Goal: Task Accomplishment & Management: Use online tool/utility

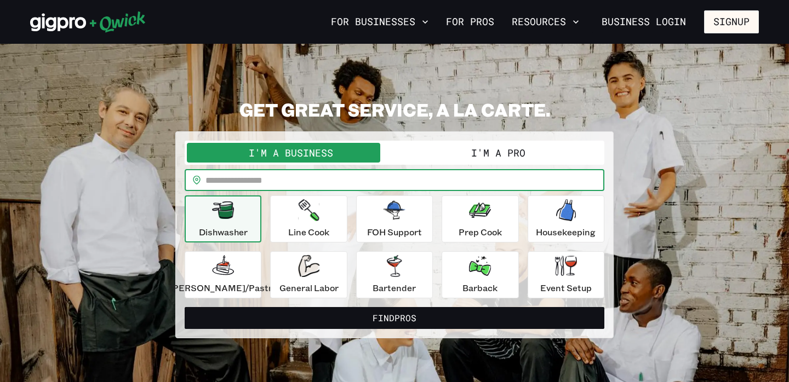
click at [365, 185] on input "text" at bounding box center [404, 180] width 399 height 22
click at [390, 285] on p "Bartender" at bounding box center [393, 287] width 43 height 13
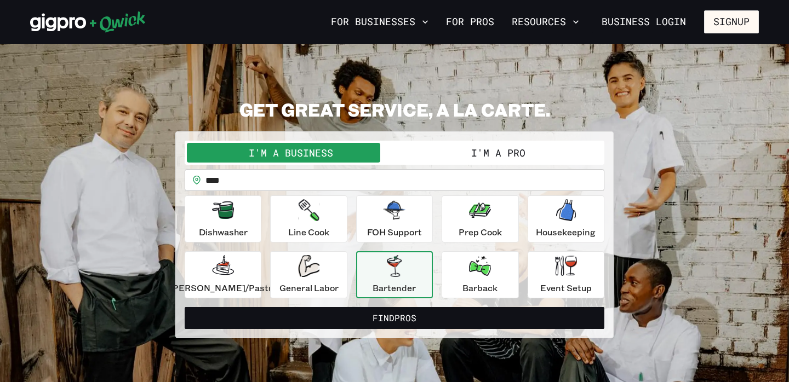
click at [345, 185] on input "***" at bounding box center [404, 180] width 399 height 22
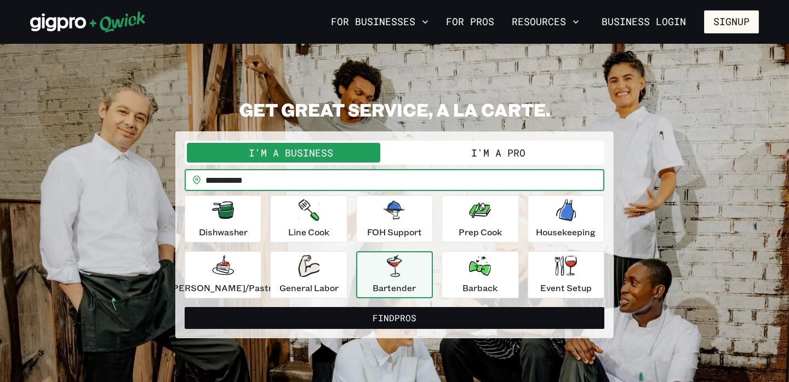
click at [185, 307] on button "Find Pros" at bounding box center [394, 318] width 419 height 22
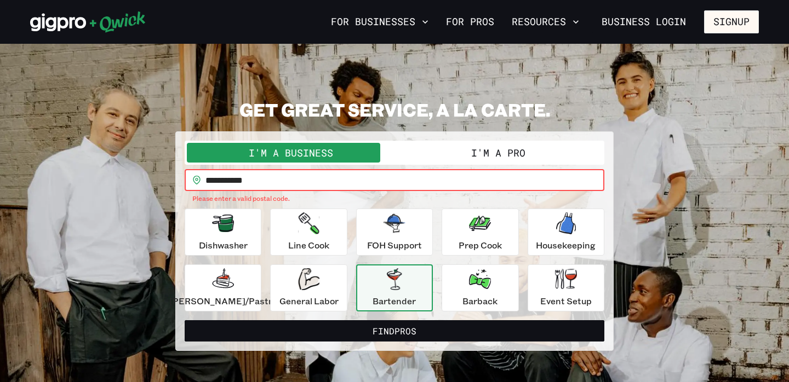
click at [185, 320] on button "Find Pros" at bounding box center [394, 331] width 419 height 22
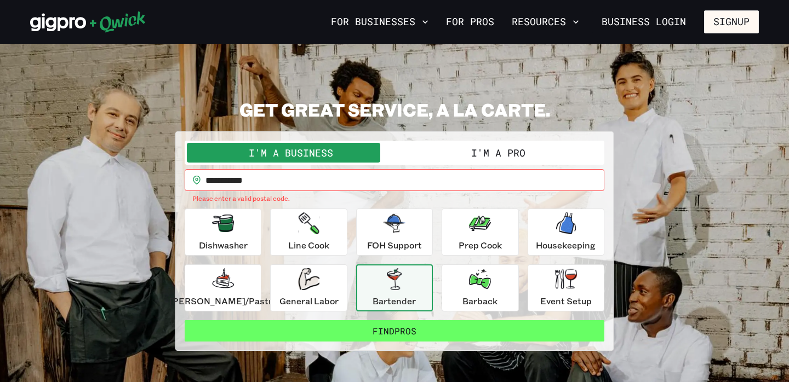
click at [382, 331] on button "Find Pros" at bounding box center [394, 331] width 419 height 22
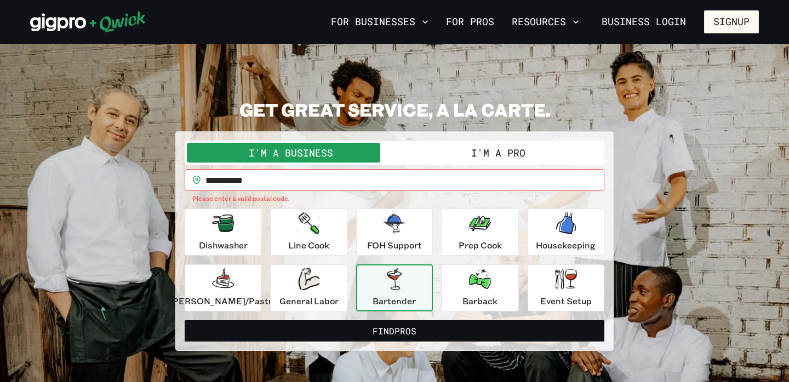
click at [478, 160] on button "I'm a Pro" at bounding box center [498, 153] width 208 height 20
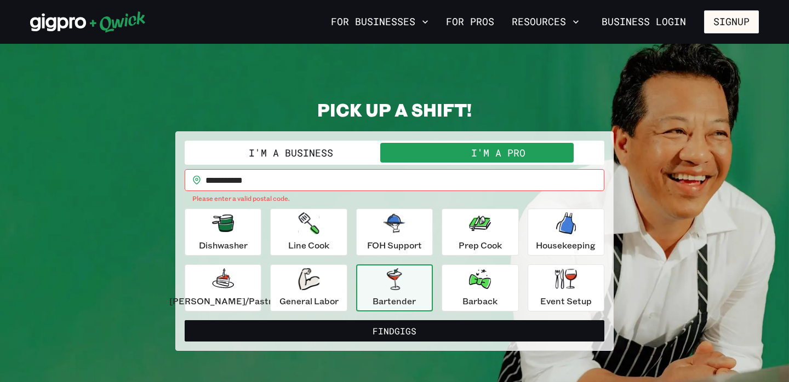
click at [394, 289] on icon "button" at bounding box center [394, 279] width 15 height 22
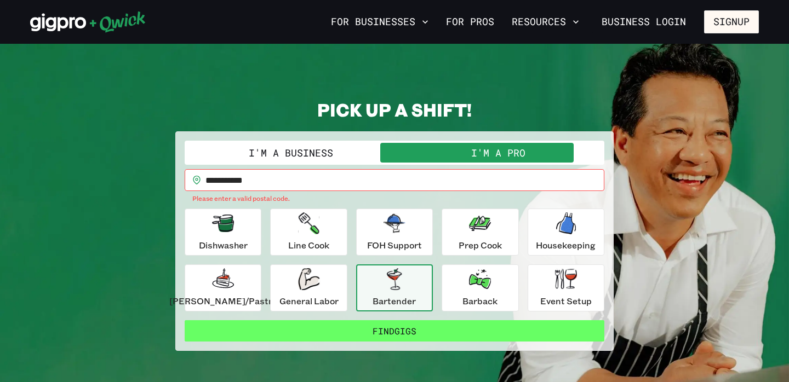
click at [394, 335] on button "Find Gigs" at bounding box center [394, 331] width 419 height 22
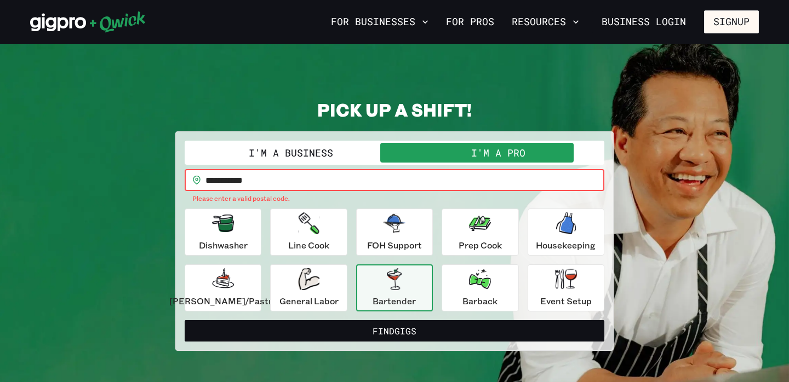
click at [302, 182] on input "**********" at bounding box center [404, 180] width 399 height 22
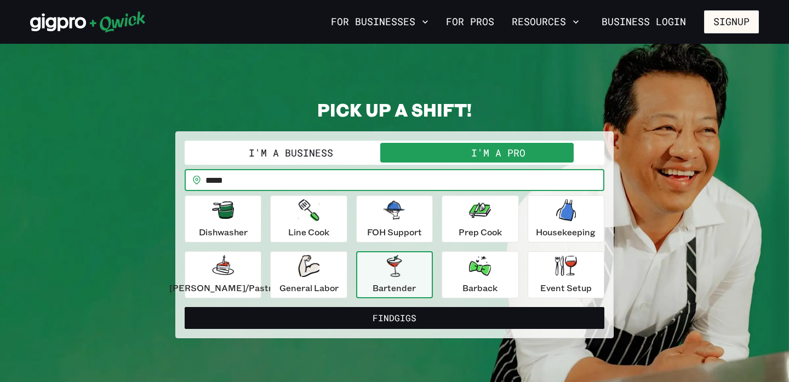
type input "*****"
click at [185, 307] on button "Find Gigs" at bounding box center [394, 318] width 419 height 22
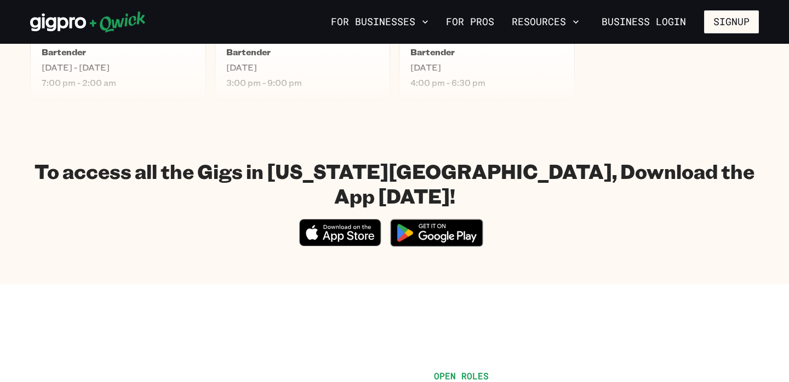
scroll to position [353, 0]
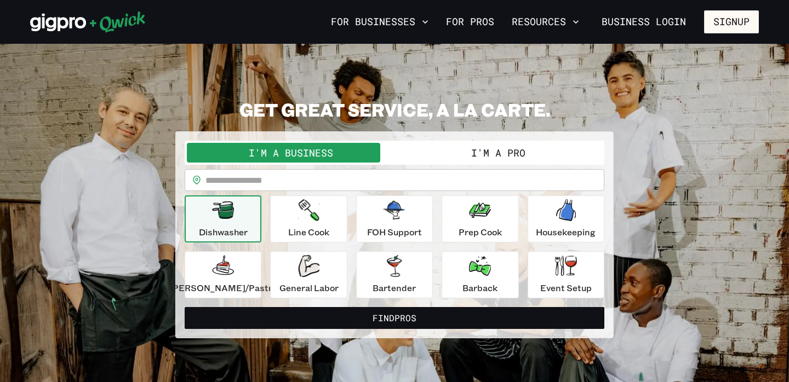
click at [509, 153] on button "I'm a Pro" at bounding box center [498, 153] width 208 height 20
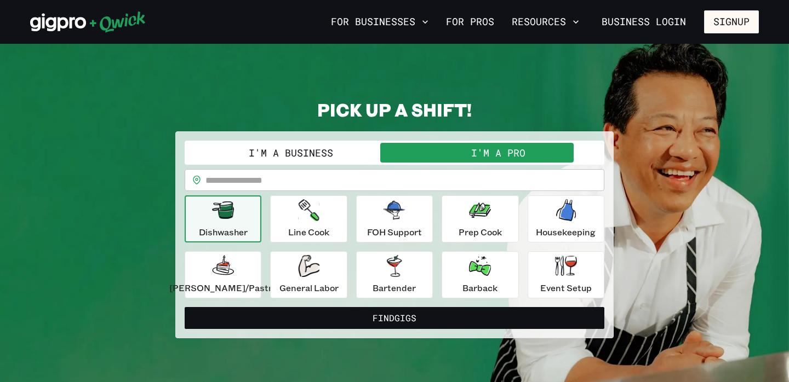
click at [379, 186] on input "text" at bounding box center [404, 180] width 399 height 22
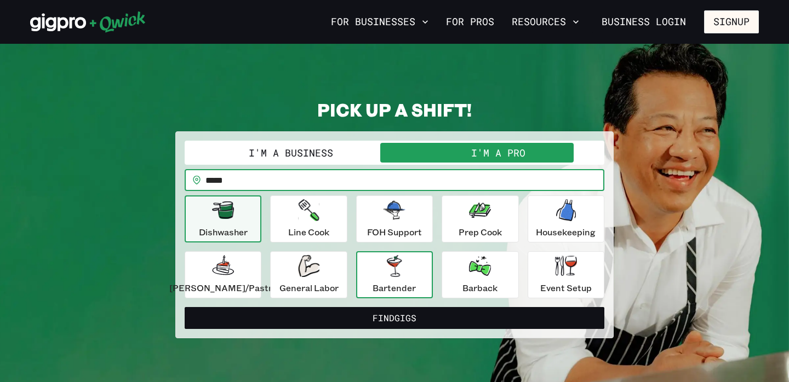
type input "*****"
click at [416, 289] on button "Bartender" at bounding box center [394, 274] width 77 height 47
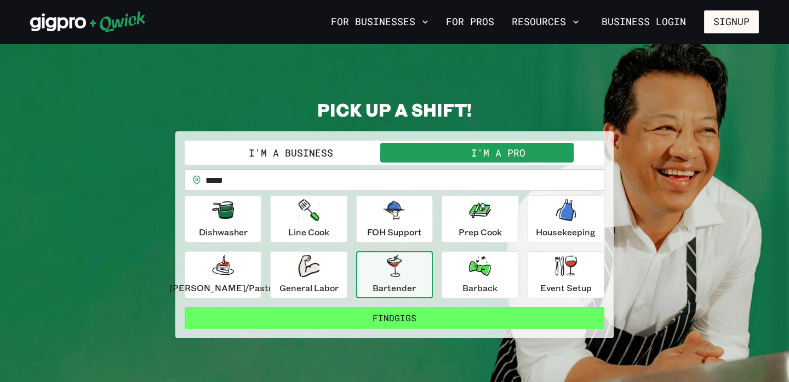
click at [429, 320] on button "Find Gigs" at bounding box center [394, 318] width 419 height 22
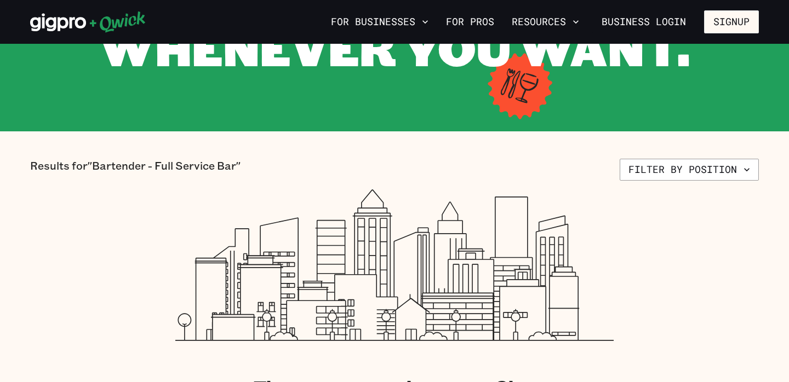
scroll to position [161, 0]
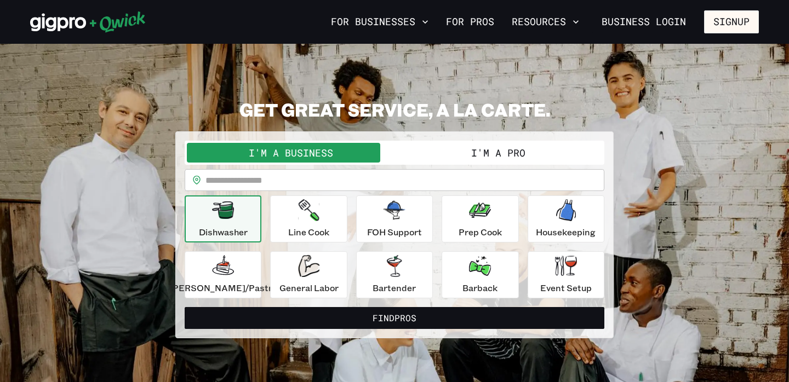
click at [473, 153] on button "I'm a Pro" at bounding box center [498, 153] width 208 height 20
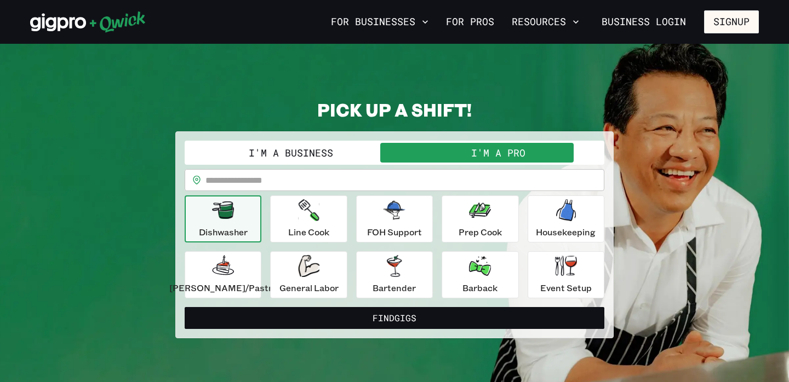
click at [357, 181] on input "text" at bounding box center [404, 180] width 399 height 22
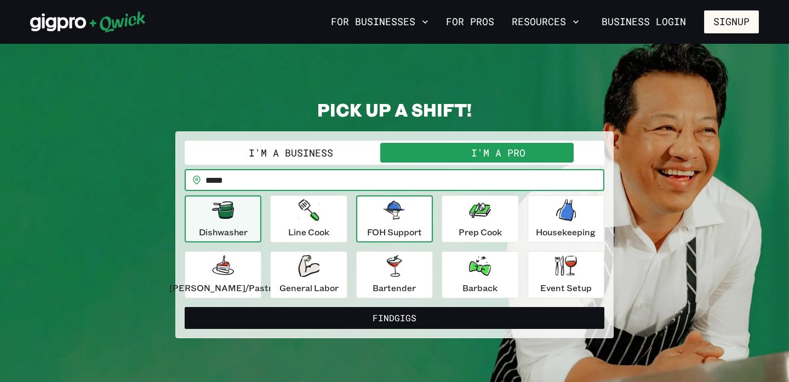
type input "*****"
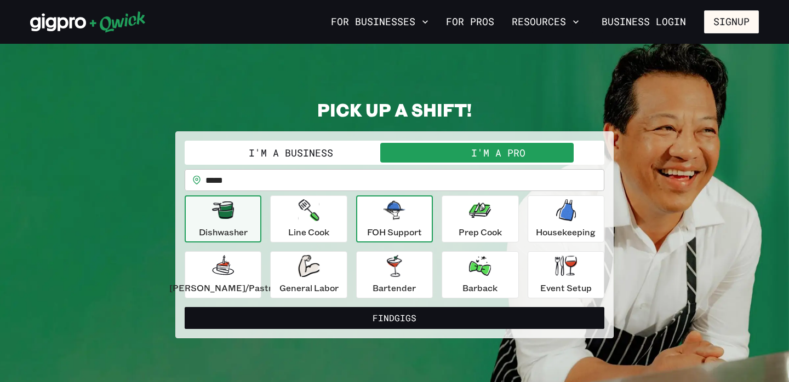
click at [389, 226] on p "FOH Support" at bounding box center [394, 232] width 55 height 13
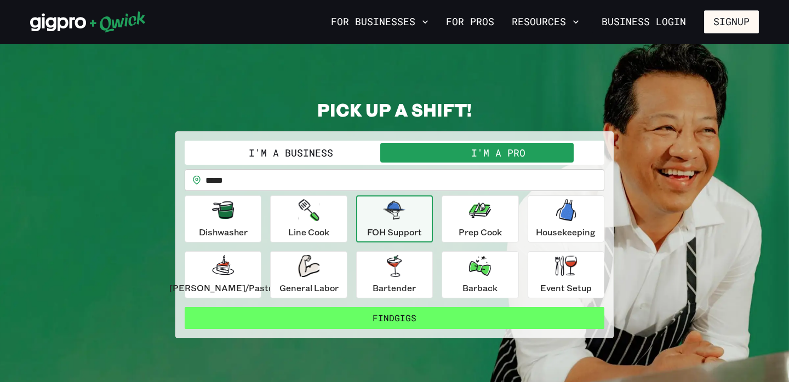
click at [370, 322] on button "Find Gigs" at bounding box center [394, 318] width 419 height 22
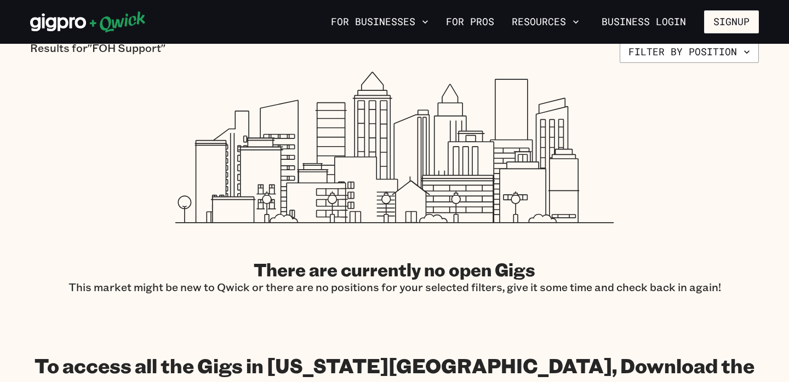
scroll to position [280, 0]
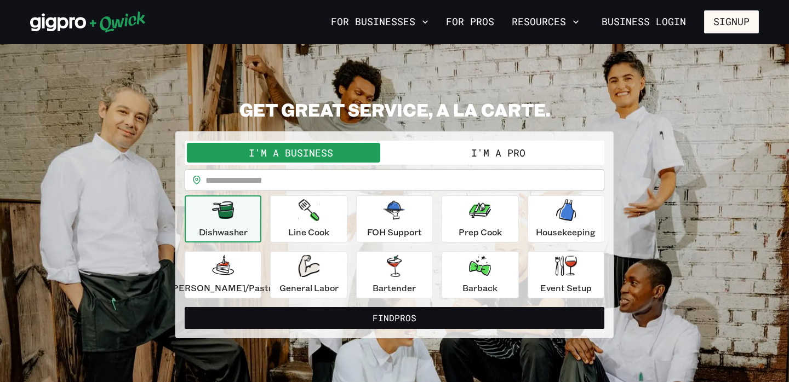
click at [525, 145] on button "I'm a Pro" at bounding box center [498, 153] width 208 height 20
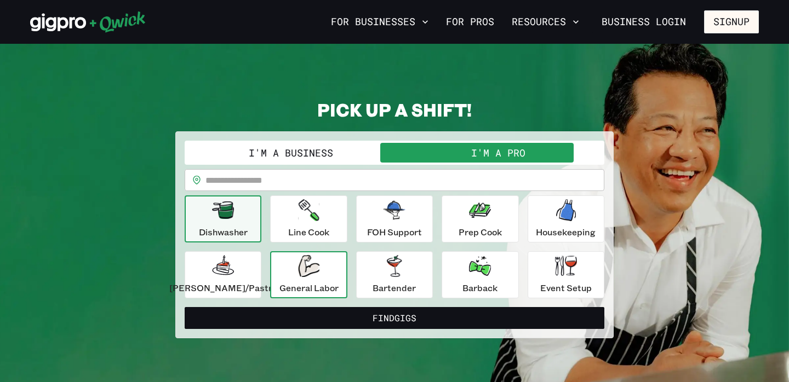
click at [312, 273] on icon "button" at bounding box center [308, 266] width 21 height 22
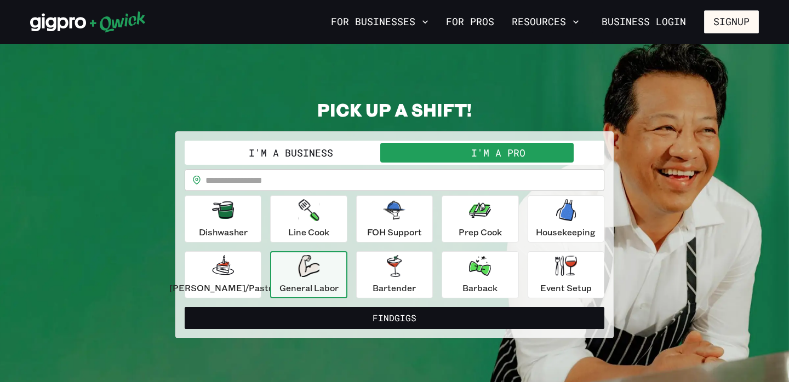
click at [329, 185] on input "text" at bounding box center [404, 180] width 399 height 22
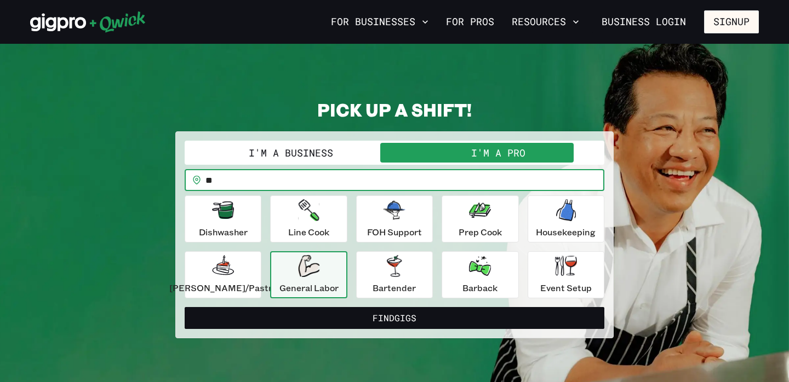
type input "*"
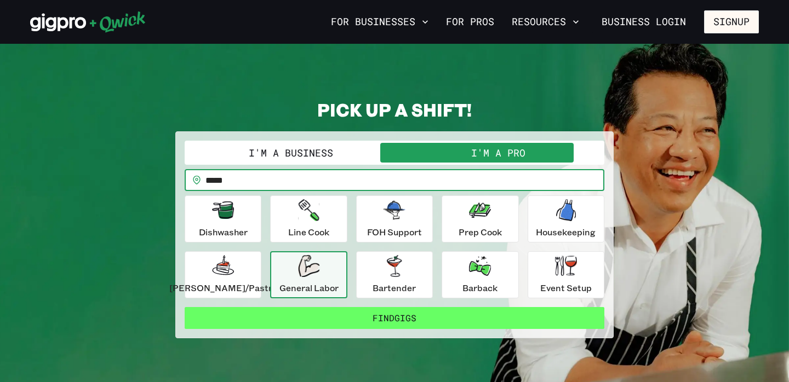
type input "*****"
click at [398, 325] on button "Find Gigs" at bounding box center [394, 318] width 419 height 22
